Goal: Transaction & Acquisition: Purchase product/service

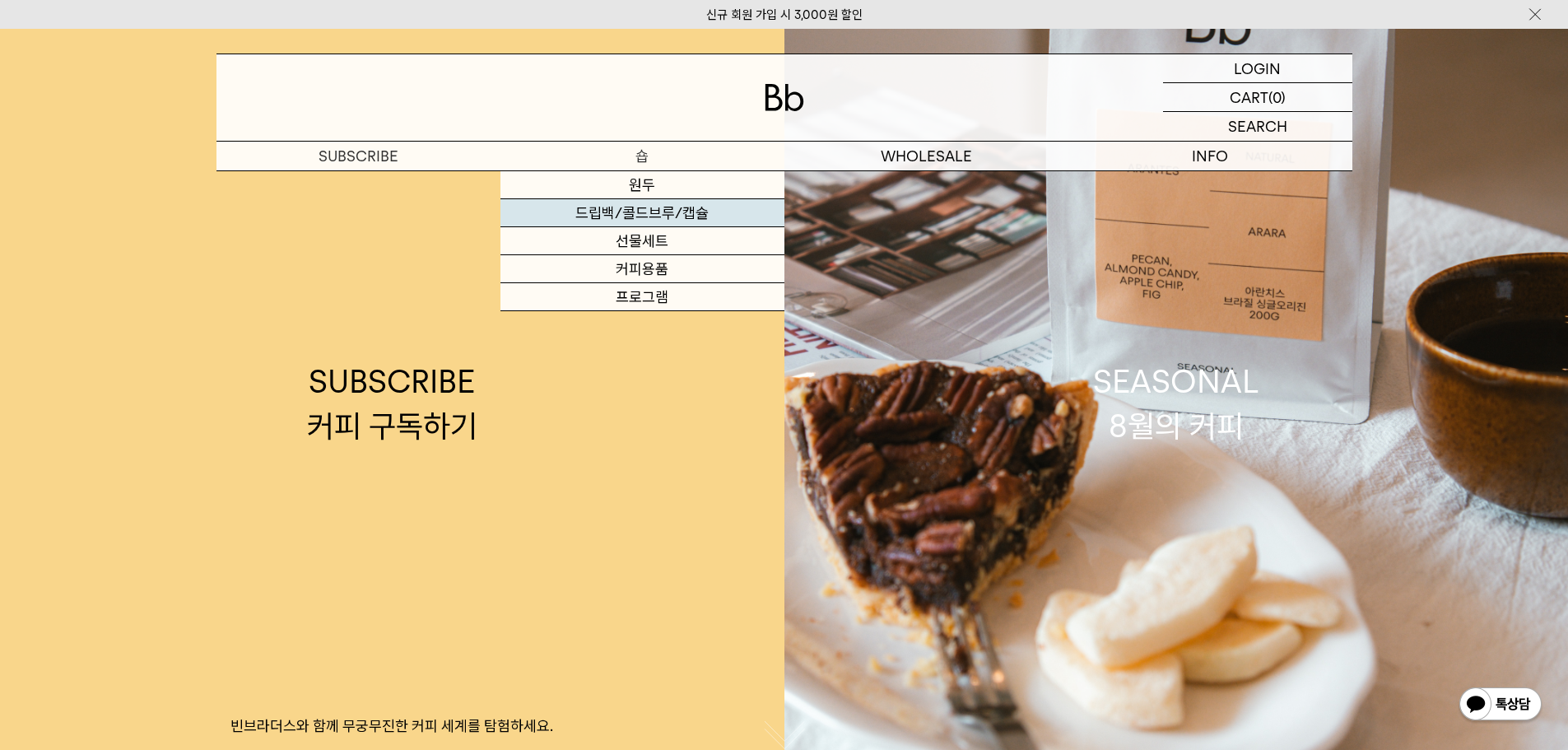
click at [653, 212] on link "드립백/콜드브루/캡슐" at bounding box center [643, 213] width 284 height 28
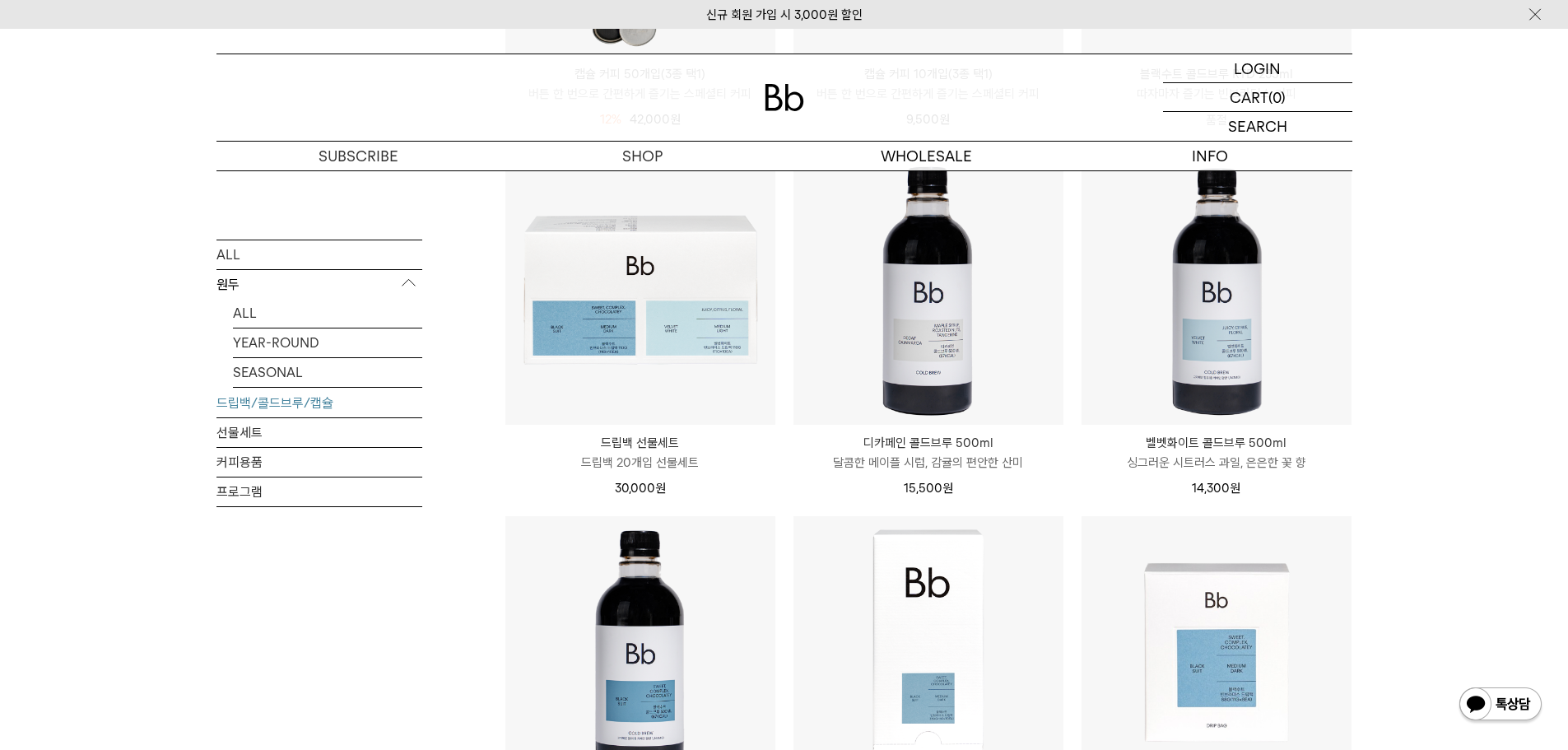
scroll to position [1234, 0]
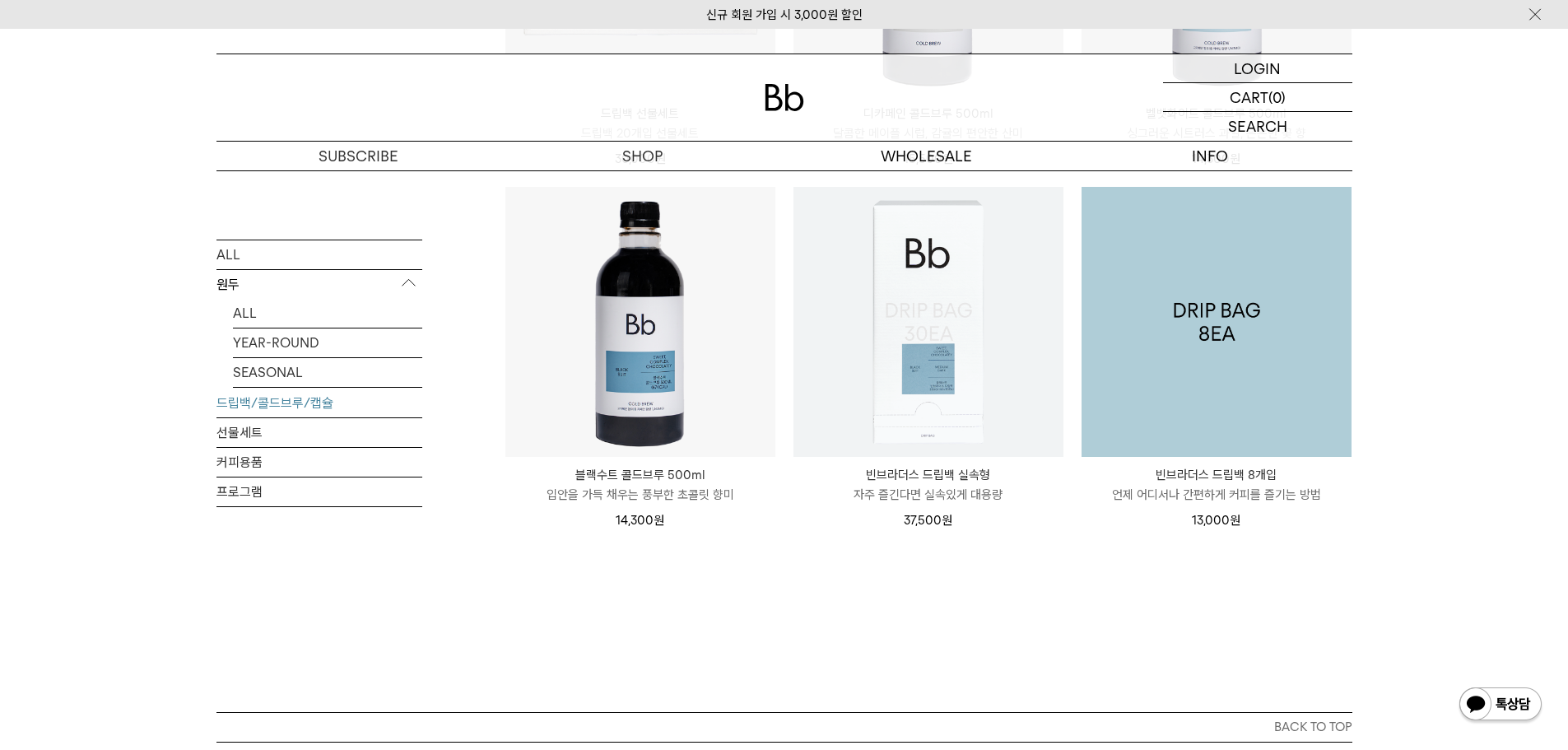
click at [1143, 434] on img at bounding box center [1217, 322] width 270 height 270
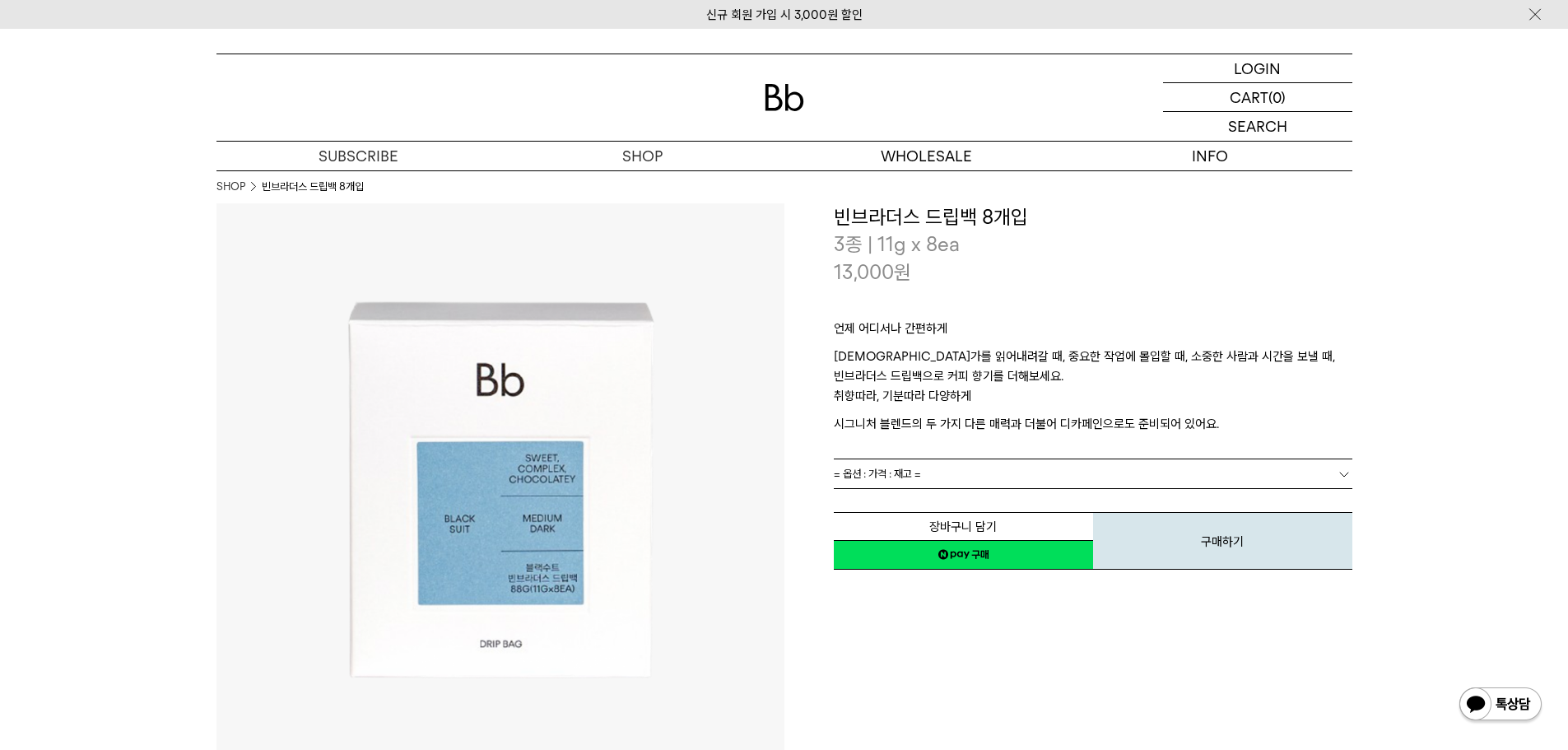
click at [1126, 466] on link "= 옵션 : 가격 : 재고 =" at bounding box center [1092, 474] width 518 height 29
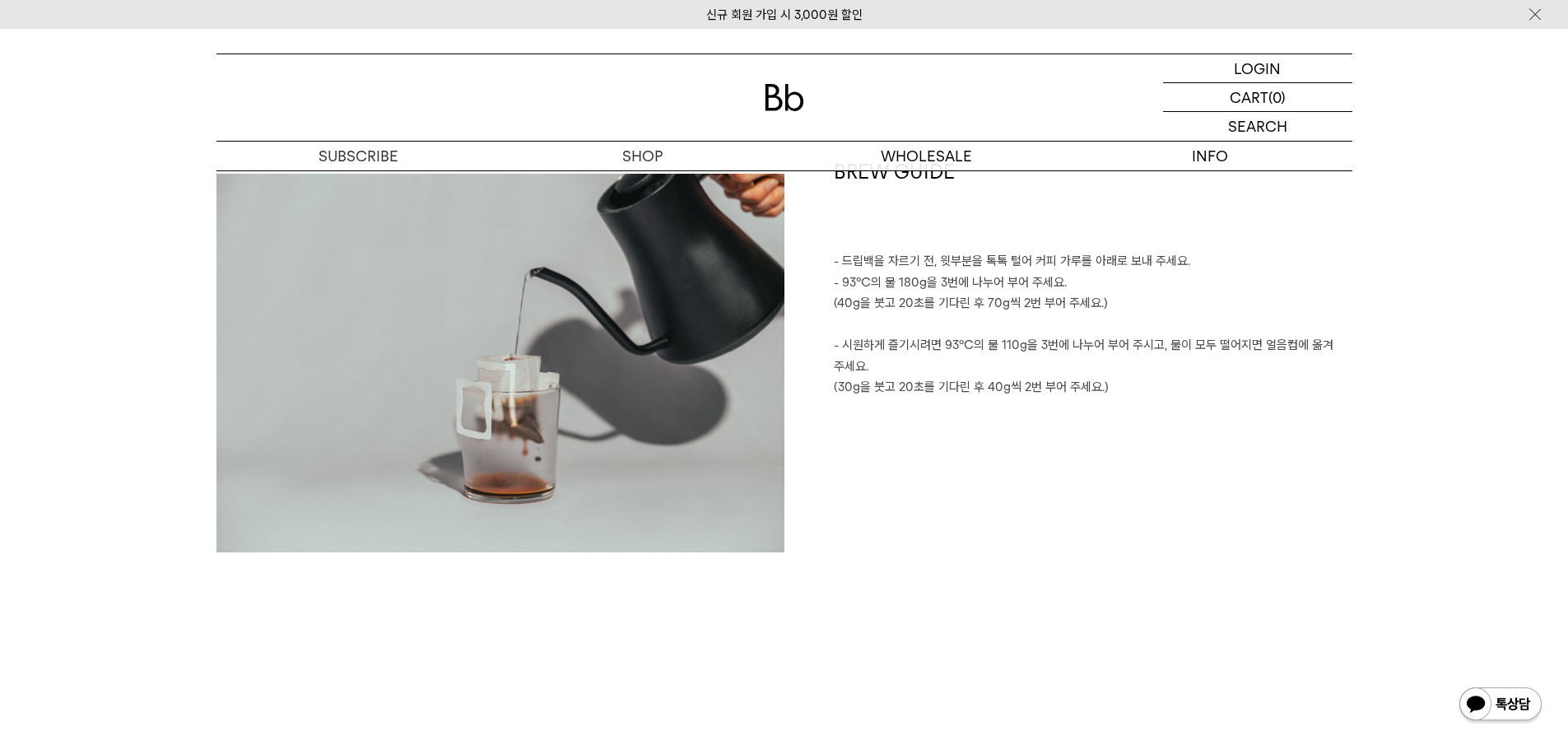
scroll to position [2223, 0]
